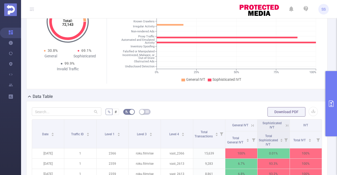
scroll to position [26, 0]
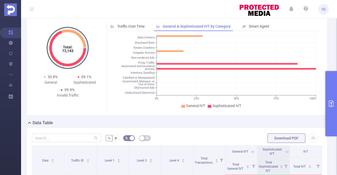
click at [337, 96] on button "primary" at bounding box center [332, 103] width 12 height 65
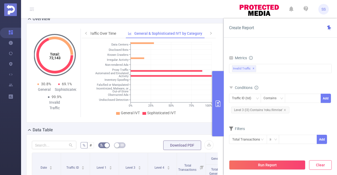
click at [319, 167] on button "Clear" at bounding box center [320, 164] width 23 height 9
type input "[DATE] 07:00"
type input "[DATE] 07:59"
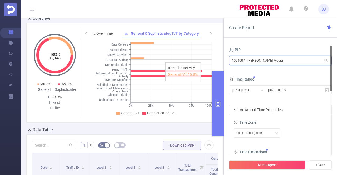
drag, startPoint x: 285, startPoint y: 63, endPoint x: 204, endPoint y: 59, distance: 81.0
click at [204, 59] on section "PID: [PERSON_NAME] Media > Time Range: [DATE] 00:00 - [DATE] 23:59 > Time Zone:…" at bounding box center [179, 164] width 316 height 344
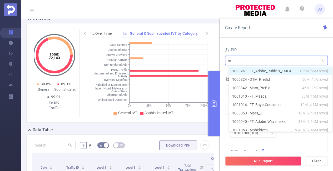
type input "ma"
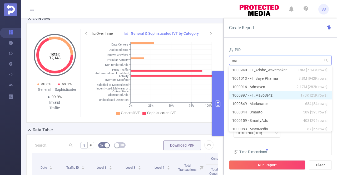
scroll to position [53, 0]
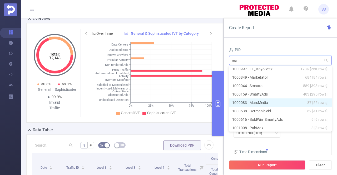
click at [269, 103] on li "1000083 - MarsMedia 87 [55 rows]" at bounding box center [280, 103] width 103 height 8
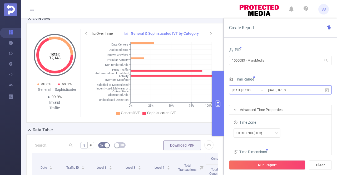
click at [280, 87] on input "[DATE] 07:59" at bounding box center [289, 90] width 43 height 7
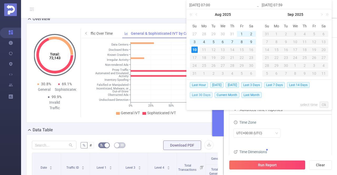
click at [202, 96] on span "Last 30 Days" at bounding box center [201, 95] width 23 height 6
type input "[DATE] 00:00"
type input "[DATE] 23:59"
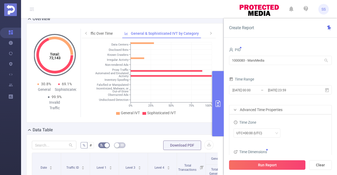
click at [262, 167] on button "Run Report" at bounding box center [267, 164] width 76 height 9
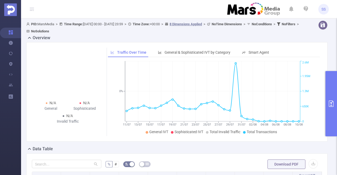
click at [335, 93] on button "primary" at bounding box center [332, 103] width 12 height 65
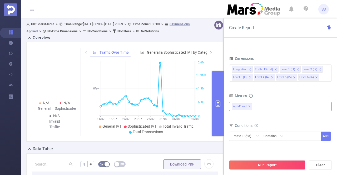
click at [249, 106] on span "✕" at bounding box center [249, 107] width 2 height 6
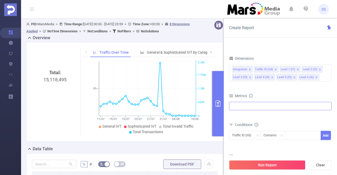
click at [255, 105] on div at bounding box center [280, 106] width 103 height 8
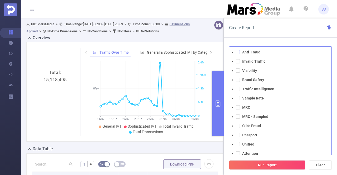
click at [239, 51] on span at bounding box center [238, 52] width 4 height 4
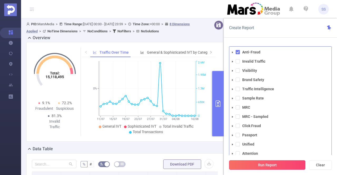
click at [267, 162] on button "Run Report" at bounding box center [267, 164] width 76 height 9
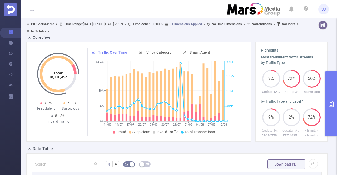
click at [334, 82] on button "primary" at bounding box center [332, 103] width 12 height 65
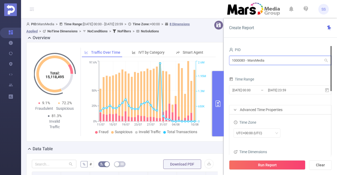
drag, startPoint x: 277, startPoint y: 61, endPoint x: 215, endPoint y: 60, distance: 62.2
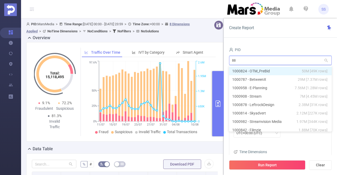
type input "888"
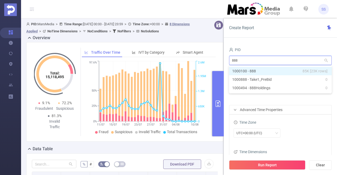
click at [258, 69] on li "1000100 - 888 85K [23K rows]" at bounding box center [280, 71] width 103 height 8
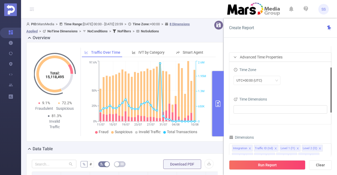
click at [277, 170] on div "Run Report Clear" at bounding box center [280, 165] width 113 height 20
click at [276, 166] on button "Run Report" at bounding box center [267, 164] width 76 height 9
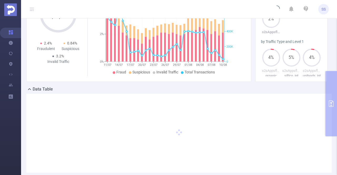
scroll to position [79, 0]
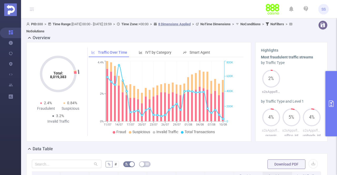
click at [147, 45] on div "Total: 8,019,383 Total: 8,019,383 2.4% Fraudulent 0.84% Suspicious 3.2% Invalid…" at bounding box center [138, 92] width 225 height 100
click at [150, 48] on div "IVT by Category" at bounding box center [155, 53] width 38 height 10
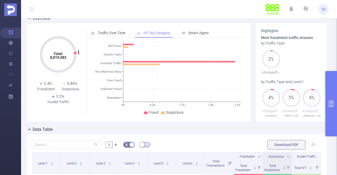
scroll to position [26, 0]
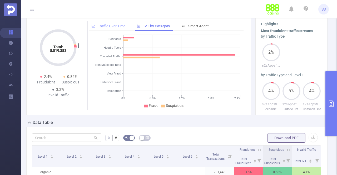
click at [116, 30] on div "Traffic Over Time" at bounding box center [108, 26] width 39 height 10
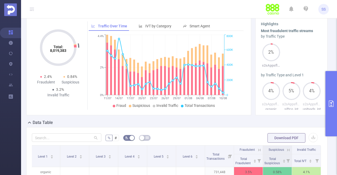
click at [329, 98] on button "primary" at bounding box center [332, 103] width 12 height 65
